Goal: Information Seeking & Learning: Learn about a topic

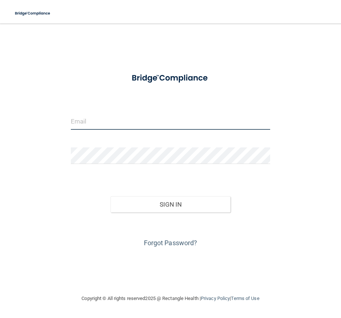
click at [109, 118] on input "email" at bounding box center [171, 121] width 200 height 17
type input "[EMAIL_ADDRESS][DOMAIN_NAME]"
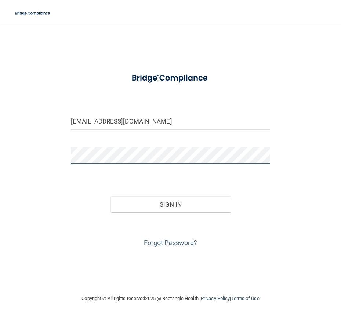
click at [111, 196] on button "Sign In" at bounding box center [171, 204] width 120 height 16
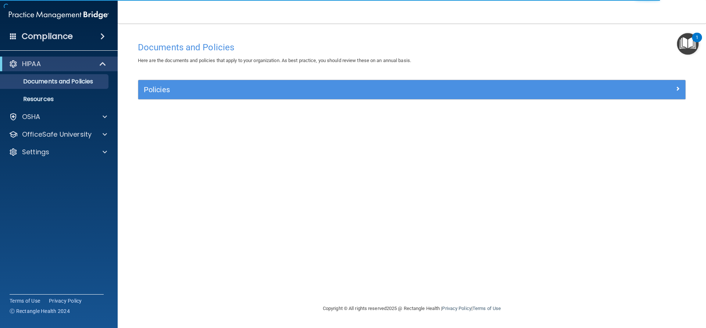
click at [341, 39] on img "Open Resource Center, 1 new notification" at bounding box center [688, 44] width 22 height 22
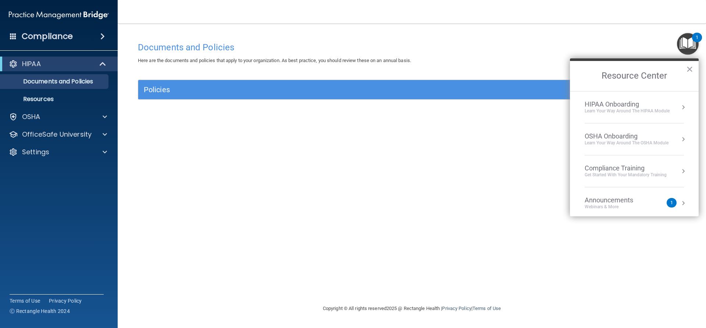
click at [341, 169] on div "Compliance Training" at bounding box center [625, 168] width 82 height 8
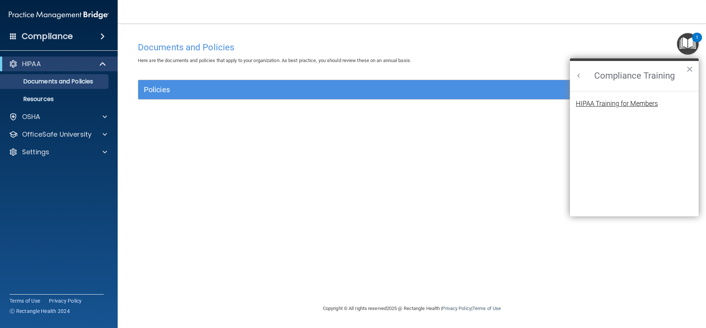
click at [341, 104] on div "HIPAA Training for Members" at bounding box center [617, 103] width 82 height 7
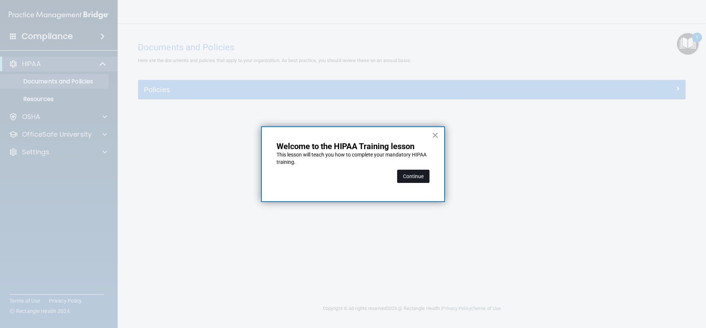
click at [341, 179] on button "Continue" at bounding box center [413, 176] width 32 height 13
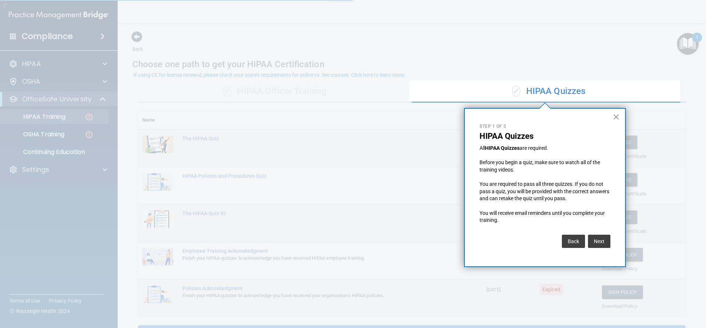
click at [183, 93] on div at bounding box center [204, 164] width 409 height 328
click at [341, 242] on button "Next" at bounding box center [599, 241] width 22 height 13
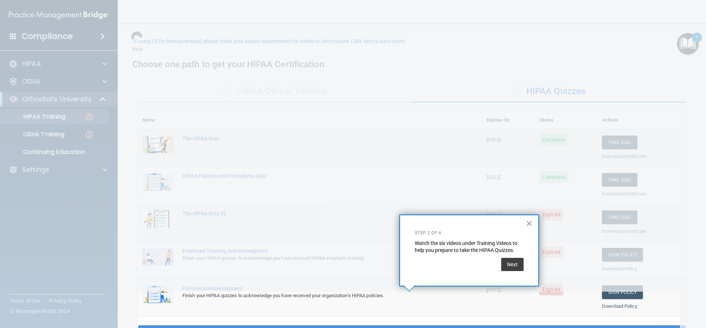
scroll to position [34, 0]
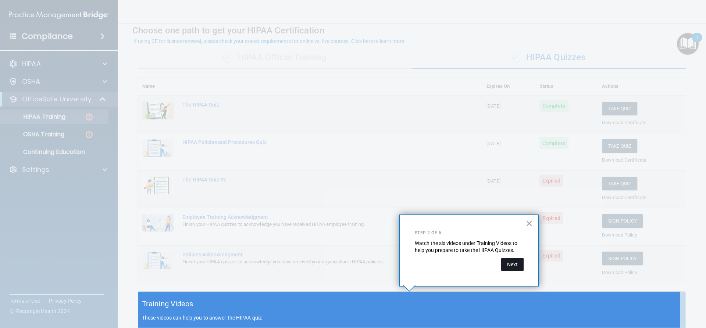
click at [341, 264] on button "Next" at bounding box center [512, 264] width 22 height 13
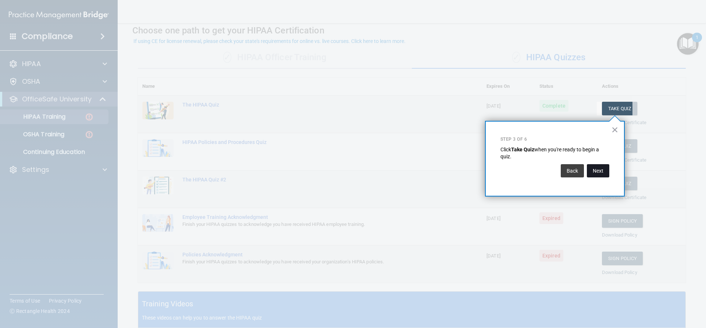
click at [341, 173] on button "Next" at bounding box center [598, 170] width 22 height 13
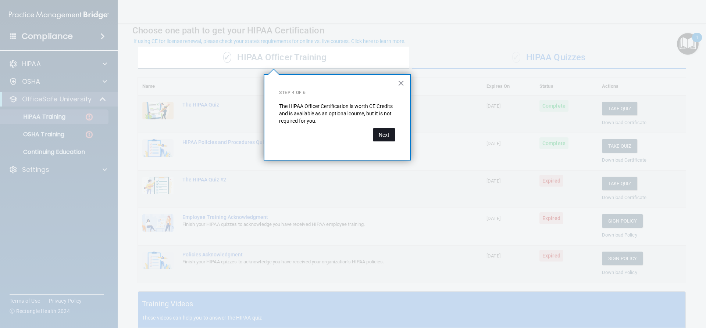
click at [341, 134] on button "Next" at bounding box center [384, 134] width 22 height 13
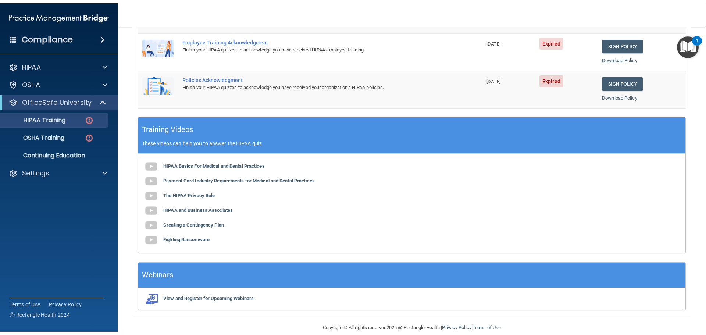
scroll to position [218, 0]
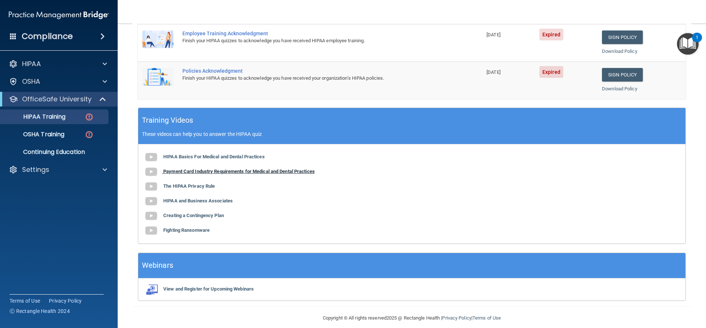
click at [213, 172] on b "Payment Card Industry Requirements for Medical and Dental Practices" at bounding box center [238, 172] width 151 height 6
click at [173, 185] on b "The HIPAA Privacy Rule" at bounding box center [188, 186] width 51 height 6
click at [204, 203] on b "HIPAA and Business Associates" at bounding box center [197, 201] width 69 height 6
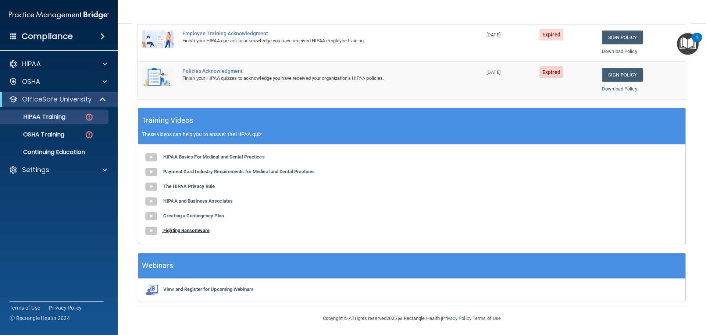
scroll to position [219, 0]
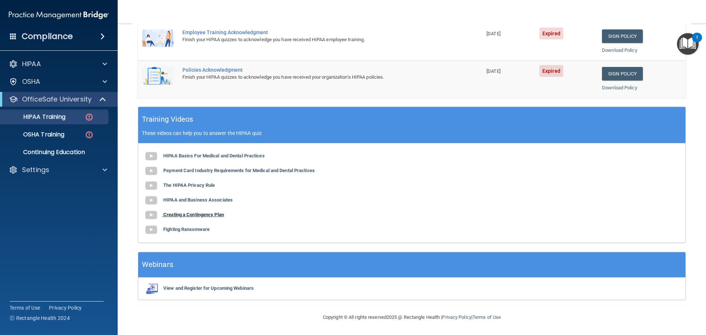
click at [197, 214] on b "Creating a Contingency Plan" at bounding box center [193, 215] width 61 height 6
